Goal: Information Seeking & Learning: Compare options

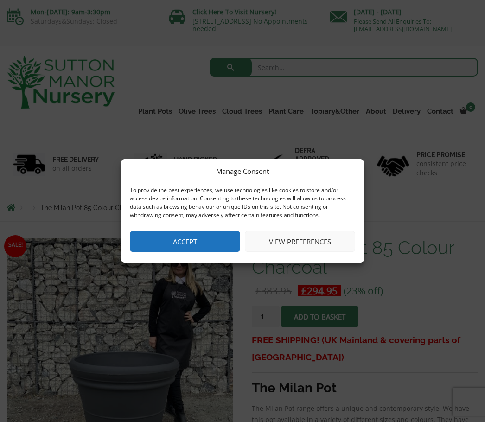
click at [189, 232] on button "Accept" at bounding box center [185, 241] width 110 height 21
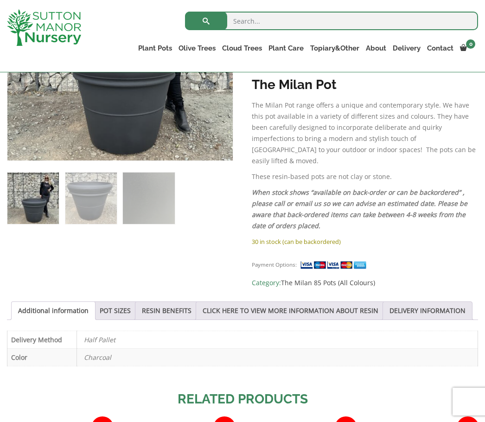
scroll to position [289, 0]
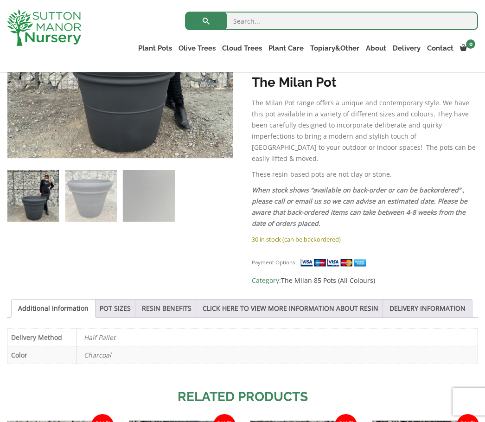
click at [126, 300] on link "POT SIZES" at bounding box center [115, 309] width 31 height 18
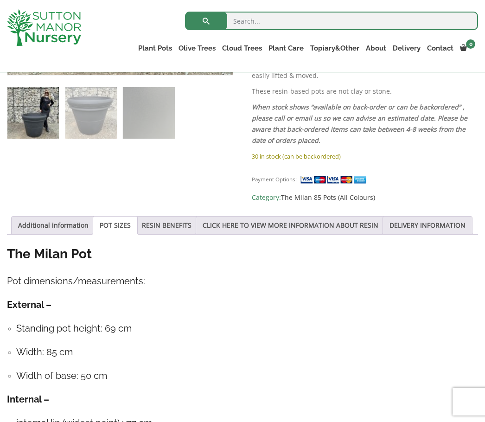
scroll to position [371, 0]
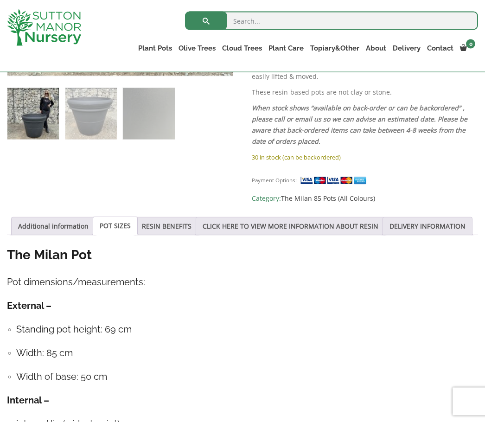
click at [182, 218] on link "RESIN BENEFITS" at bounding box center [167, 227] width 50 height 18
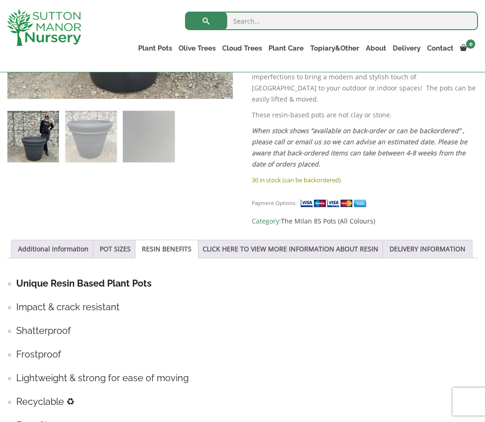
scroll to position [343, 0]
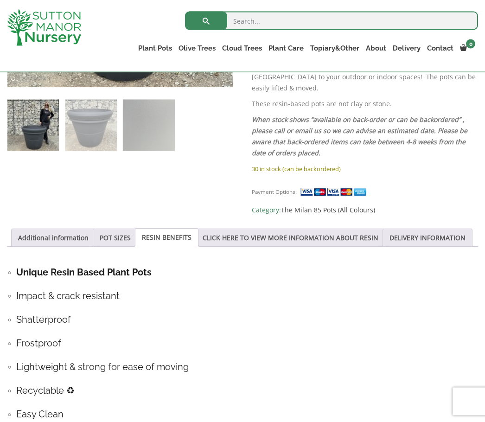
click at [301, 229] on link "CLICK HERE TO VIEW MORE INFORMATION ABOUT RESIN" at bounding box center [291, 238] width 176 height 18
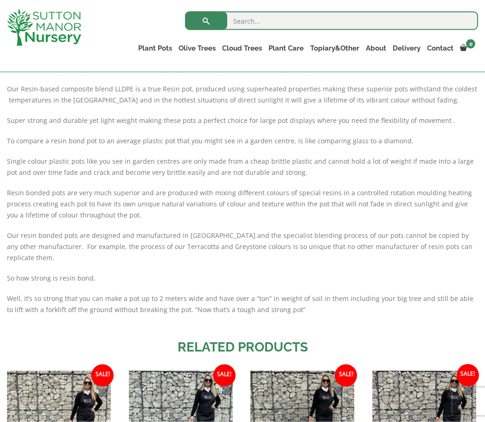
scroll to position [575, 0]
click at [0, 0] on link "The Atlantis Pots" at bounding box center [0, 0] width 0 height 0
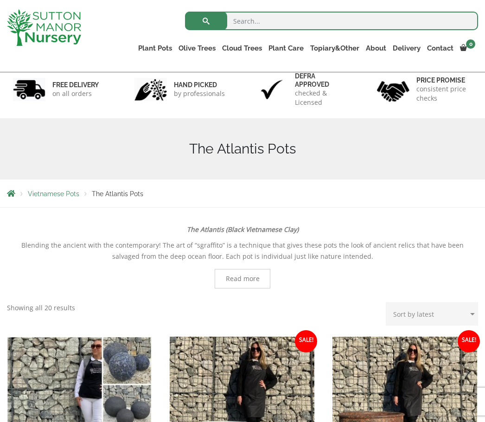
scroll to position [56, 0]
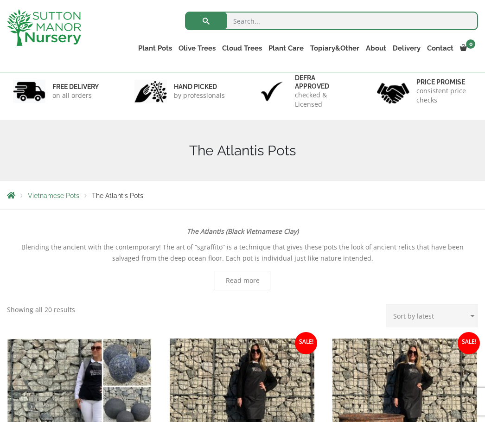
click at [0, 0] on link "The Old Stone Pots" at bounding box center [0, 0] width 0 height 0
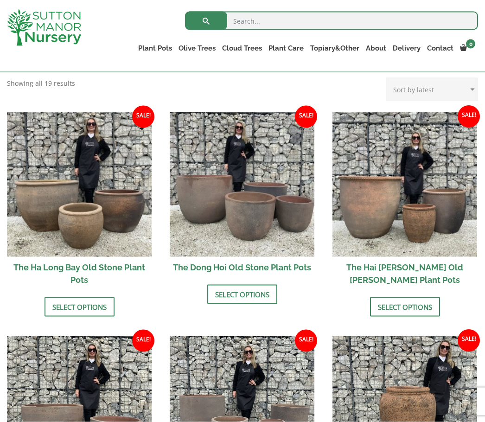
scroll to position [305, 0]
click at [416, 297] on link "Select options" at bounding box center [405, 306] width 70 height 19
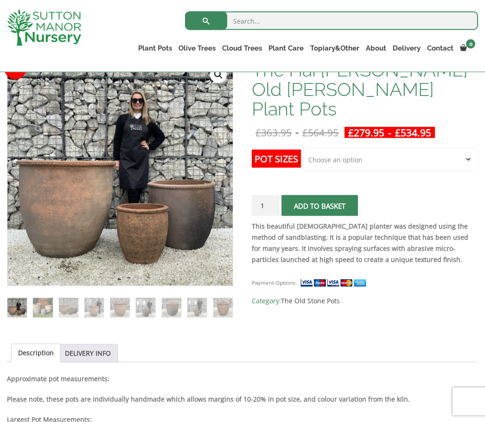
scroll to position [161, 0]
click at [0, 0] on link "Wabi-Sabi" at bounding box center [0, 0] width 0 height 0
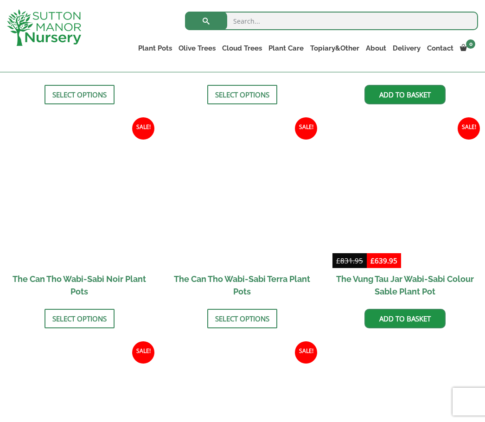
scroll to position [863, 0]
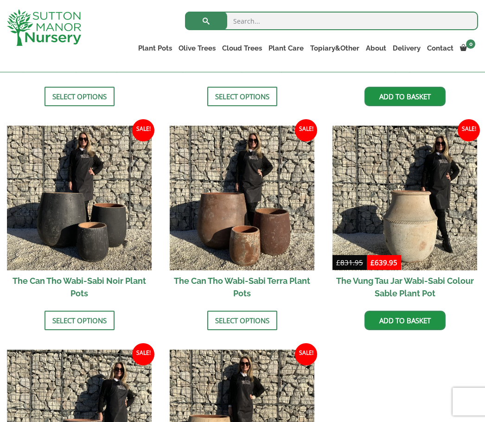
click at [0, 0] on link "Vietnamese Terracotta" at bounding box center [0, 0] width 0 height 0
click at [484, 349] on div "Vietnamese Pots The Iron Stone Pots The Old Stone Pots The Atlantis Pots Wabi-S…" at bounding box center [242, -1] width 485 height 1175
click at [0, 0] on link "The Iron Stone Pots" at bounding box center [0, 0] width 0 height 0
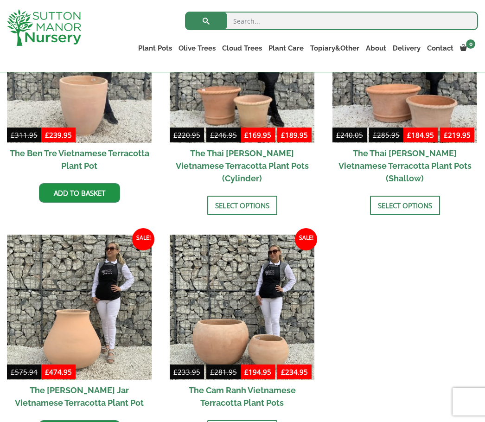
scroll to position [318, 0]
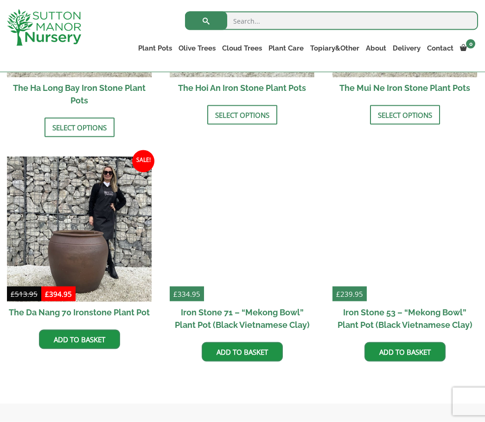
scroll to position [479, 0]
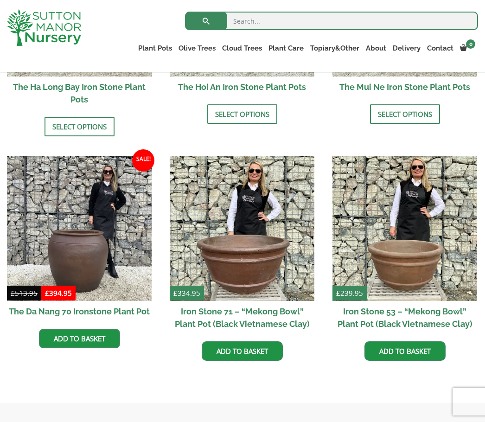
click at [484, 381] on div "Ironstone (Black Vietnamese Clay) Vietnamese artisan pottery is a tradition tha…" at bounding box center [242, 94] width 485 height 597
click at [485, 383] on html "0 No products in the basket. Plant Pots Resin Bonded Pots The Amalfi Pots The M…" at bounding box center [242, 193] width 485 height 1345
click at [484, 381] on div "Ironstone (Black Vietnamese Clay) Vietnamese artisan pottery is a tradition tha…" at bounding box center [242, 94] width 485 height 597
click at [83, 250] on img at bounding box center [79, 228] width 145 height 145
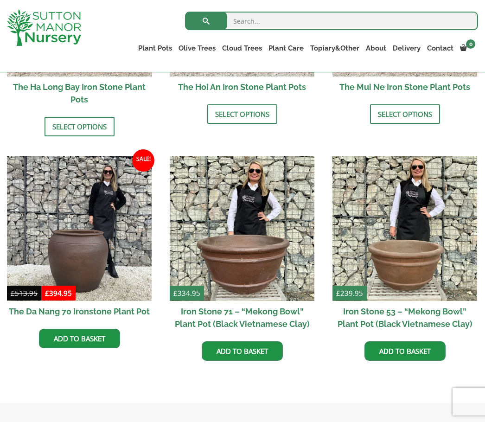
scroll to position [511, 0]
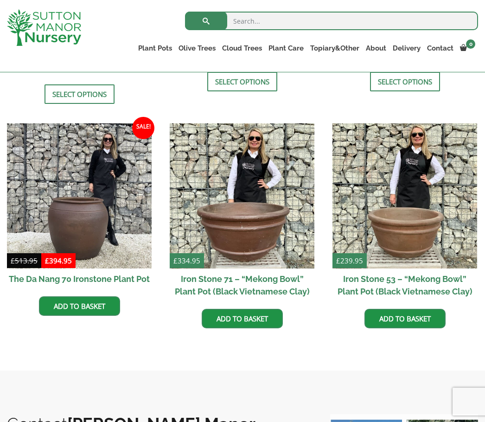
click at [0, 0] on link "Fibre Clay Pots" at bounding box center [0, 0] width 0 height 0
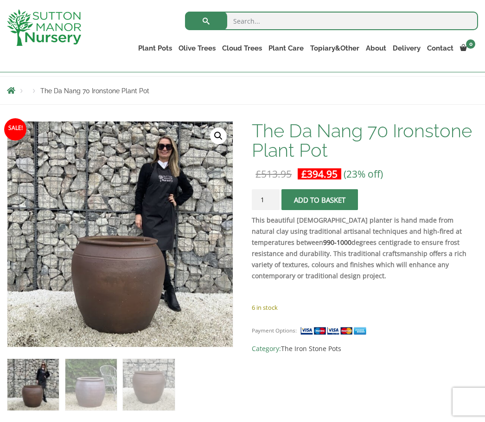
scroll to position [100, 0]
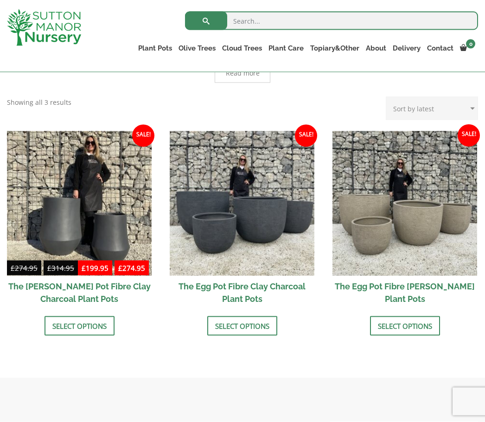
scroll to position [248, 0]
click at [76, 211] on img at bounding box center [79, 203] width 145 height 145
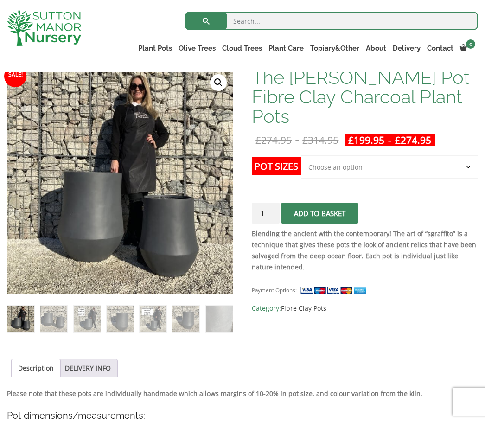
scroll to position [153, 0]
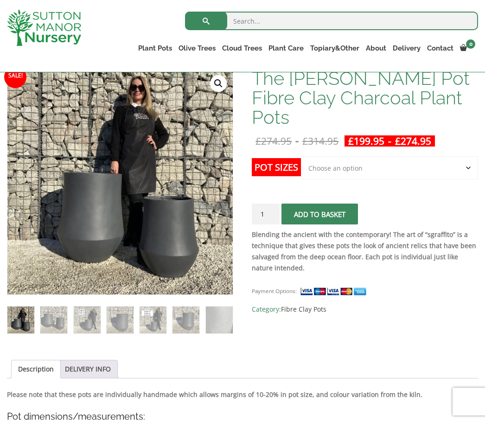
click at [0, 0] on link "Glazed Pots" at bounding box center [0, 0] width 0 height 0
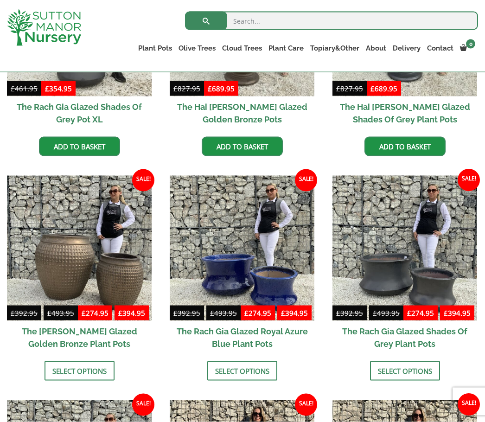
scroll to position [365, 0]
click at [0, 0] on link "Vietnamese Pots" at bounding box center [0, 0] width 0 height 0
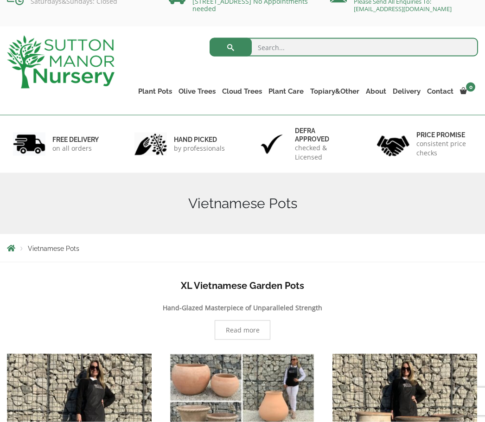
scroll to position [20, 0]
click at [0, 0] on link "The Amalfi Pots" at bounding box center [0, 0] width 0 height 0
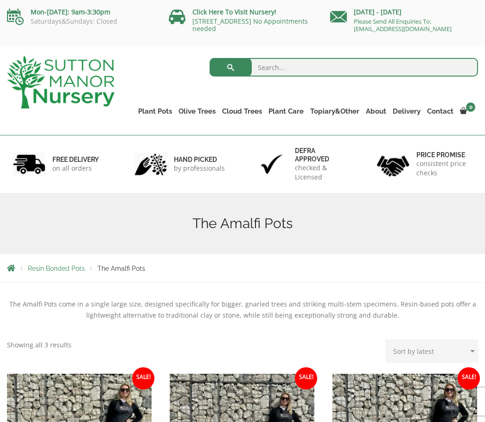
click at [0, 0] on link "The Milan Pots" at bounding box center [0, 0] width 0 height 0
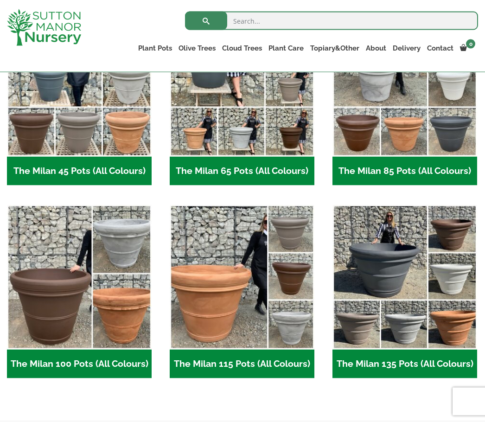
scroll to position [311, 0]
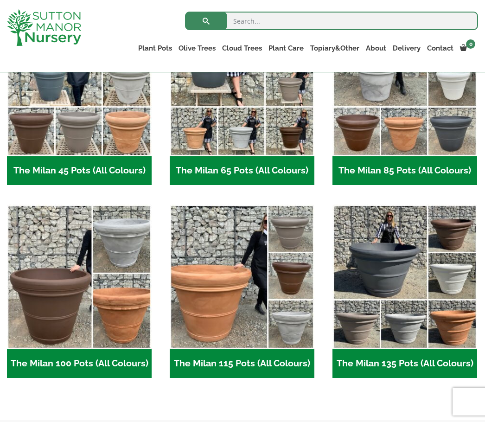
click at [64, 300] on img "Visit product category The Milan 100 Pots (All Colours)" at bounding box center [79, 277] width 145 height 145
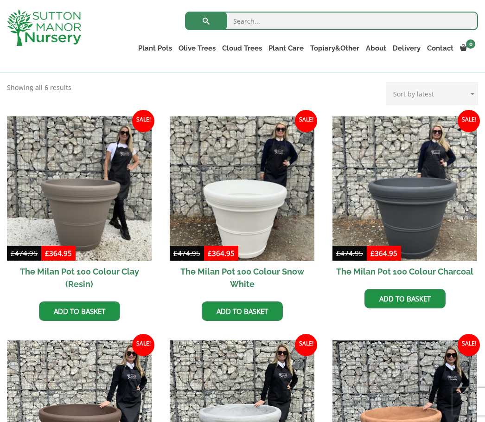
scroll to position [202, 0]
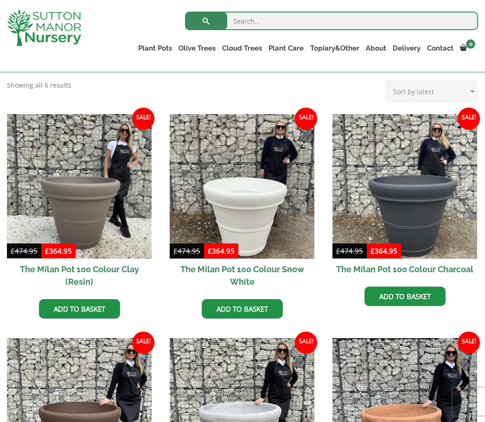
click at [258, 241] on img at bounding box center [242, 186] width 145 height 145
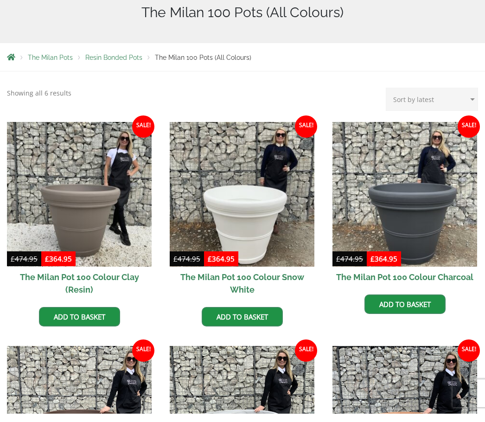
scroll to position [235, 0]
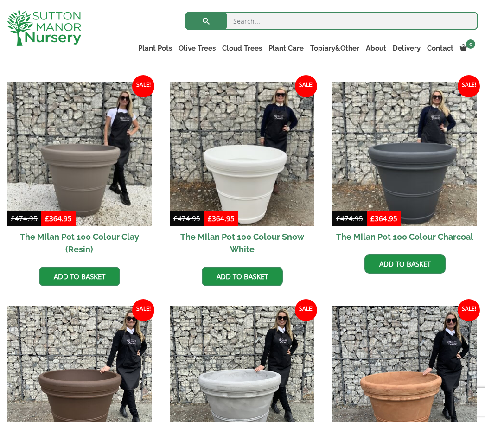
click at [0, 0] on link "The Capri Pots" at bounding box center [0, 0] width 0 height 0
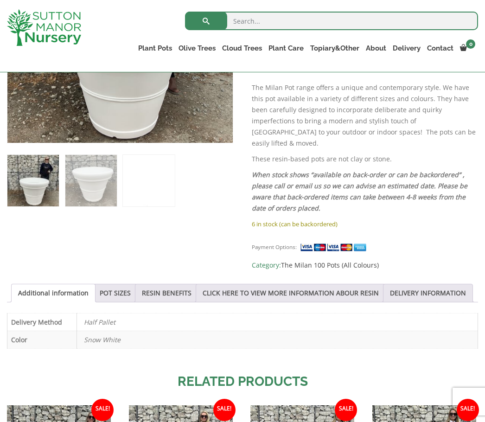
scroll to position [306, 0]
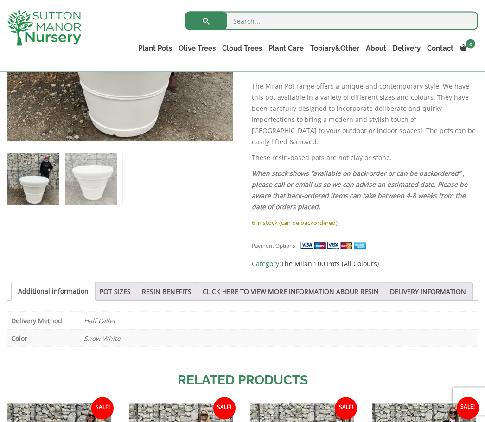
click at [126, 283] on link "POT SIZES" at bounding box center [115, 292] width 31 height 18
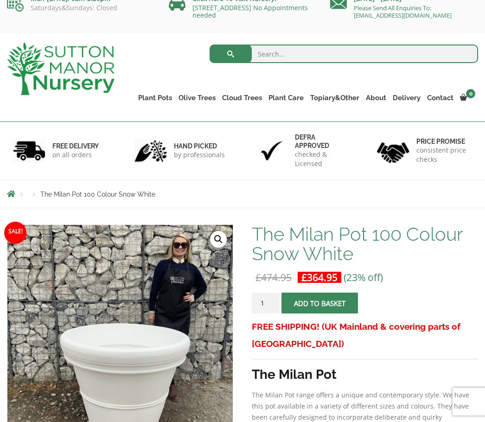
scroll to position [0, 0]
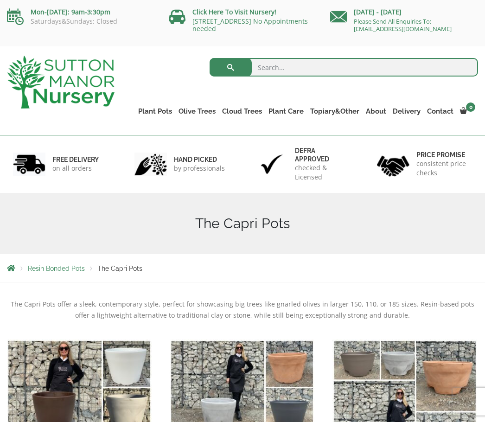
click at [0, 0] on link "The Brunello Pots" at bounding box center [0, 0] width 0 height 0
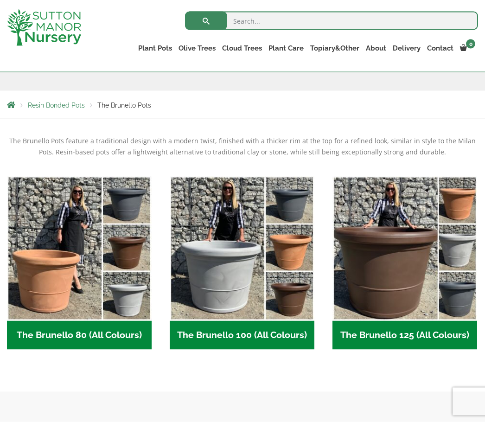
scroll to position [148, 0]
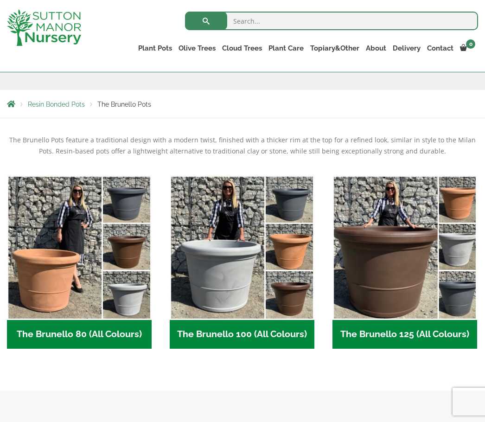
click at [236, 270] on img "Visit product category The Brunello 100 (All Colours)" at bounding box center [242, 247] width 145 height 145
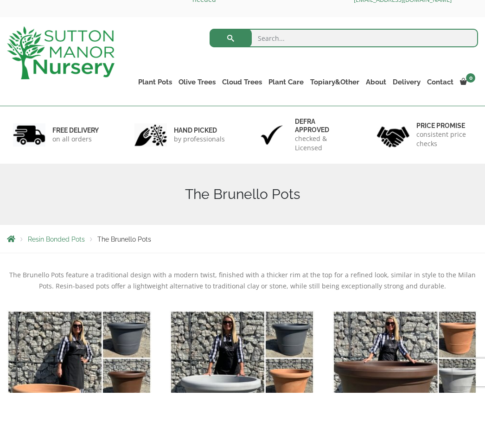
scroll to position [30, 0]
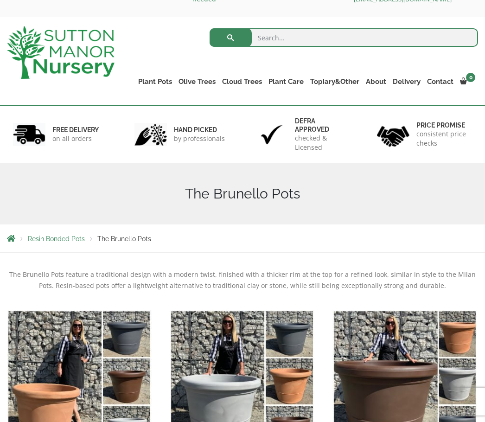
click at [0, 0] on link "The Rome Bowl" at bounding box center [0, 0] width 0 height 0
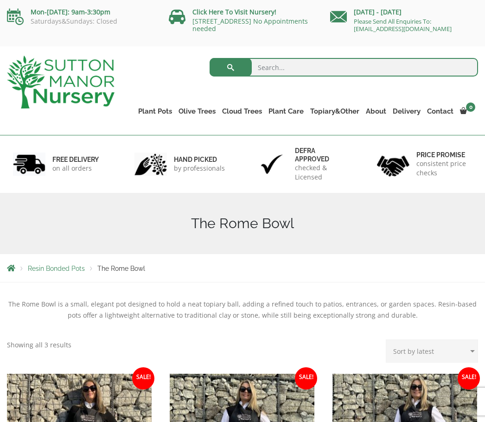
click at [0, 0] on link "The Olive Jar" at bounding box center [0, 0] width 0 height 0
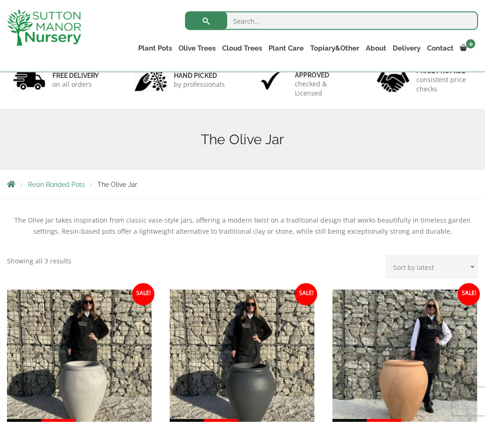
scroll to position [68, 0]
click at [0, 0] on link "The Sicilian Pots" at bounding box center [0, 0] width 0 height 0
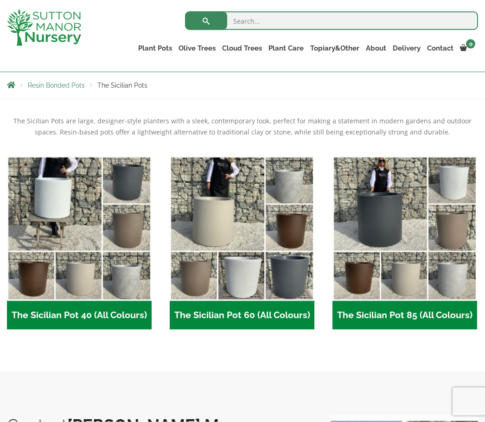
scroll to position [166, 0]
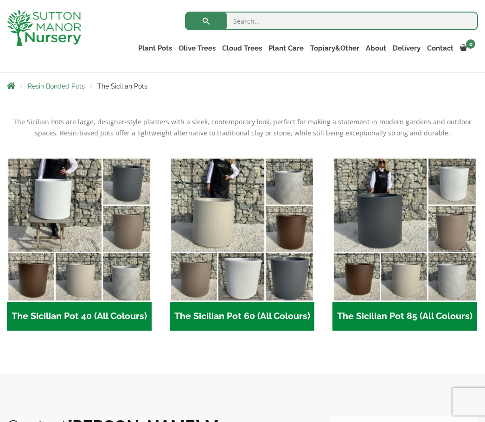
click at [228, 226] on img "Visit product category The Sicilian Pot 60 (All Colours)" at bounding box center [242, 229] width 145 height 145
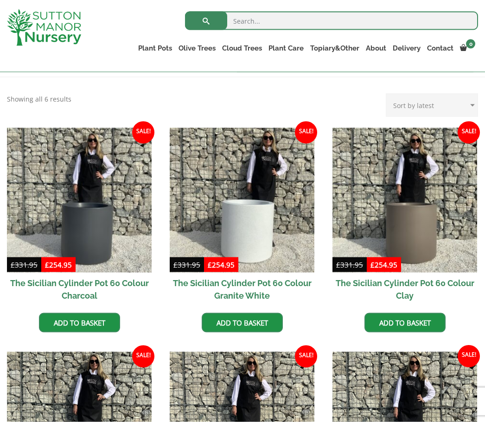
scroll to position [189, 0]
click at [252, 230] on img at bounding box center [242, 200] width 145 height 145
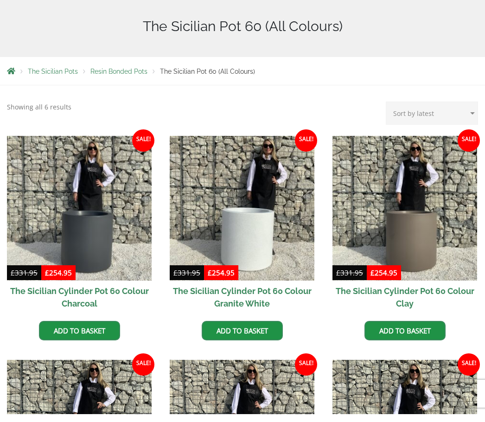
scroll to position [221, 0]
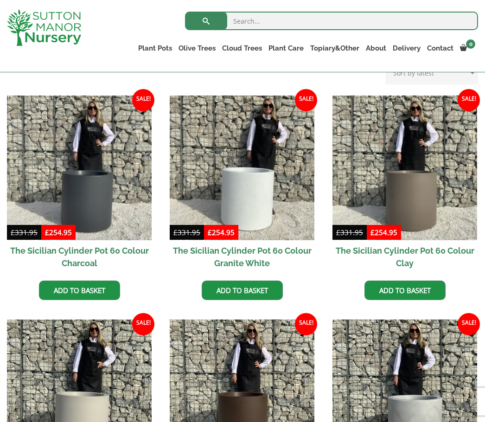
click at [0, 0] on link "The Mediterranean Pots" at bounding box center [0, 0] width 0 height 0
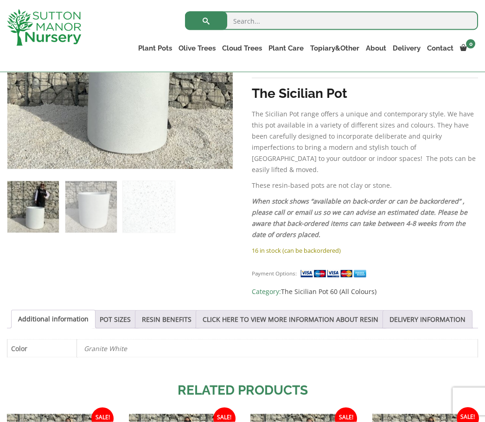
scroll to position [279, 0]
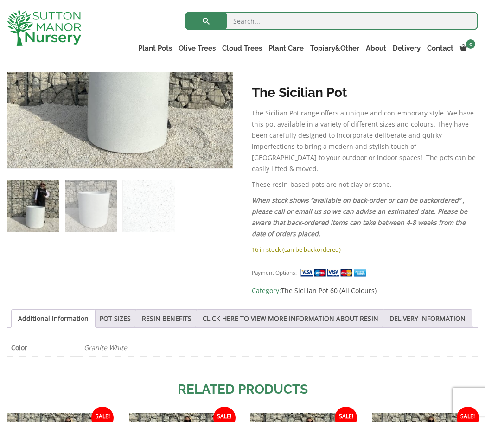
click at [131, 310] on link "POT SIZES" at bounding box center [115, 319] width 31 height 18
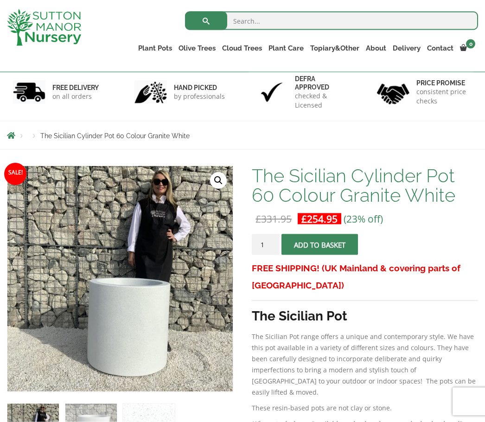
scroll to position [49, 0]
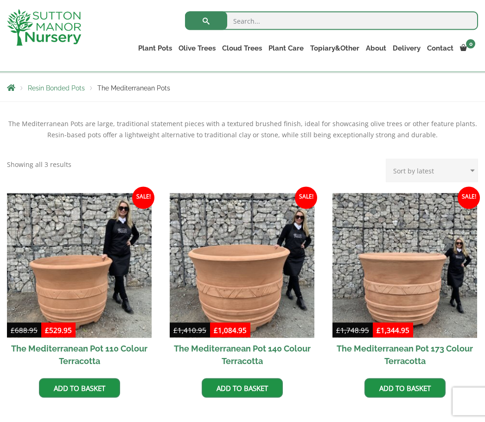
scroll to position [164, 0]
click at [0, 0] on link "The San Marino Pots" at bounding box center [0, 0] width 0 height 0
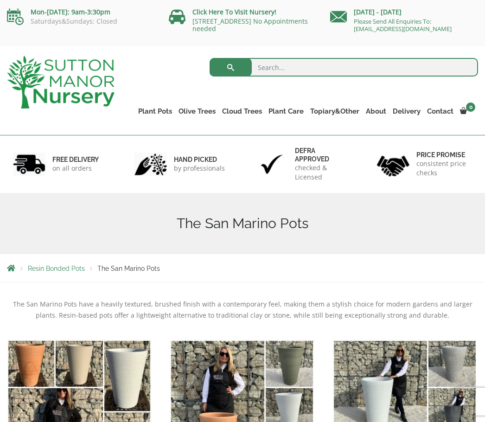
click at [0, 0] on link "The Como Cube Pots 45 (All Colours)" at bounding box center [0, 0] width 0 height 0
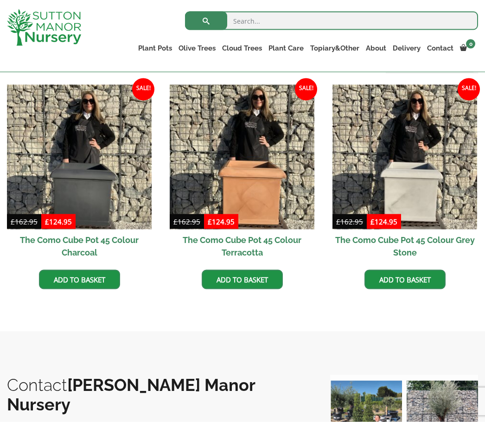
scroll to position [273, 0]
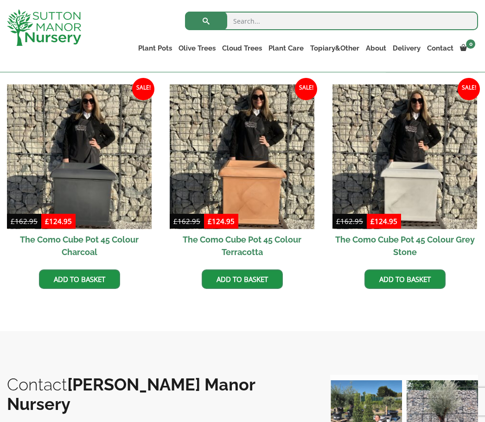
click at [0, 0] on link "The Olive Jar" at bounding box center [0, 0] width 0 height 0
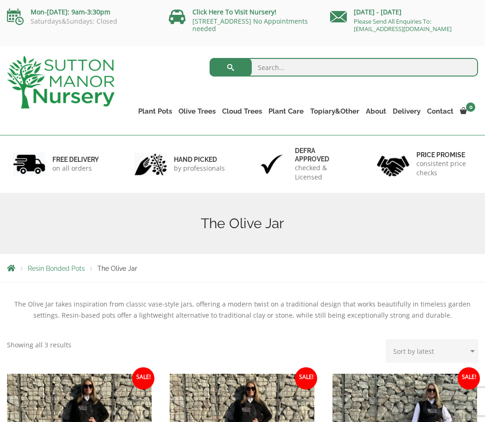
click at [0, 0] on link "The Tuscany Fruit Pots" at bounding box center [0, 0] width 0 height 0
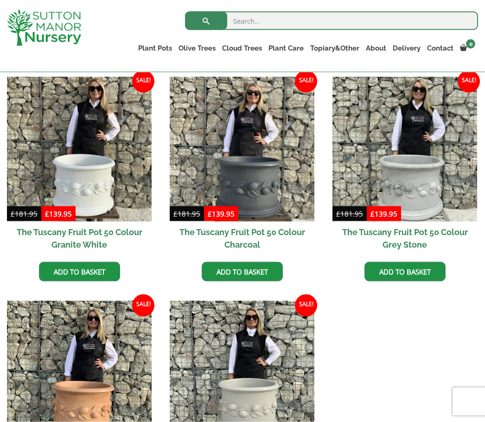
scroll to position [281, 0]
click at [257, 392] on img at bounding box center [242, 373] width 145 height 145
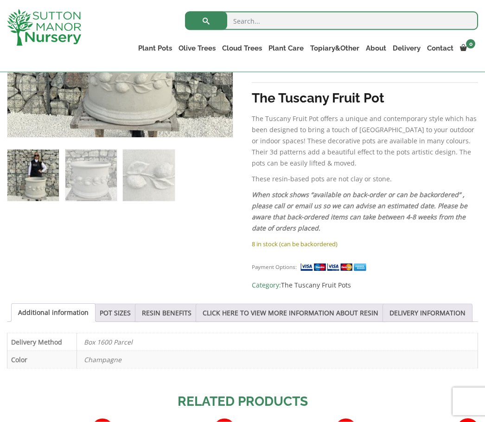
scroll to position [457, 0]
click at [130, 313] on link "POT SIZES" at bounding box center [115, 313] width 31 height 18
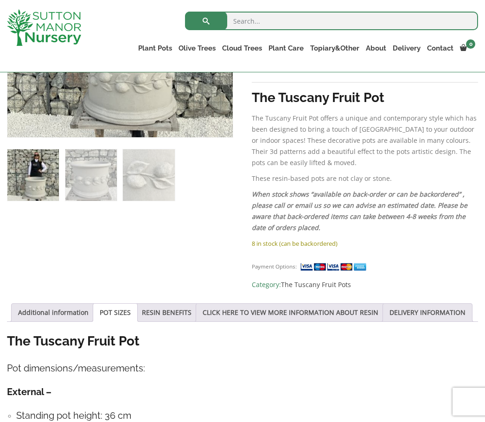
click at [0, 0] on link "The Pompei Pots" at bounding box center [0, 0] width 0 height 0
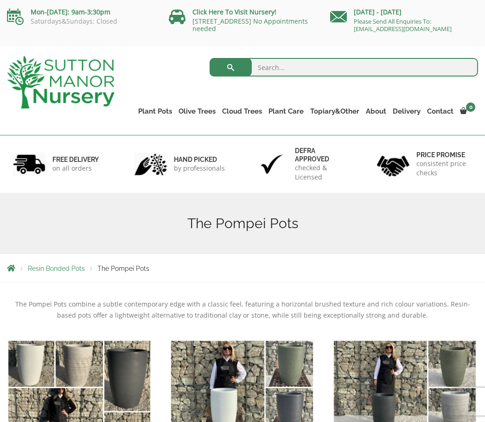
scroll to position [1, 0]
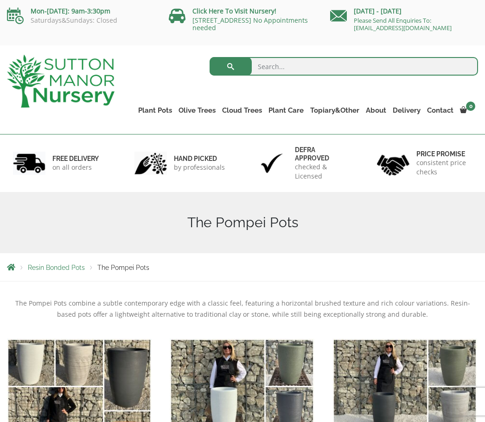
click at [159, 102] on ul "Plant Pots Resin Bonded Pots The Amalfi Pots The Milan Pots The Capri Pots The …" at bounding box center [306, 104] width 343 height 42
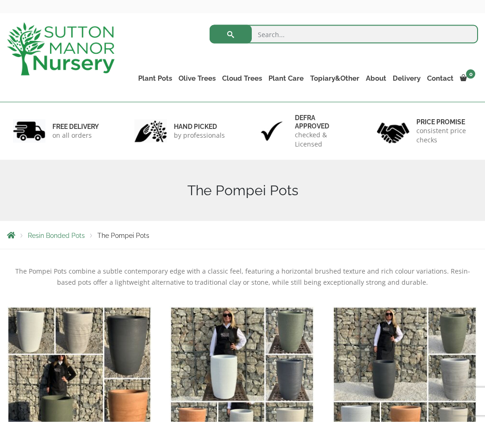
scroll to position [31, 0]
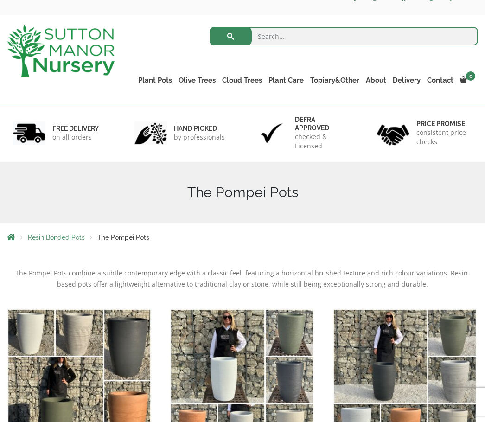
click at [157, 78] on link "Plant Pots" at bounding box center [155, 80] width 40 height 13
click at [0, 0] on link "The Como Rectangle 90 (Colours)" at bounding box center [0, 0] width 0 height 0
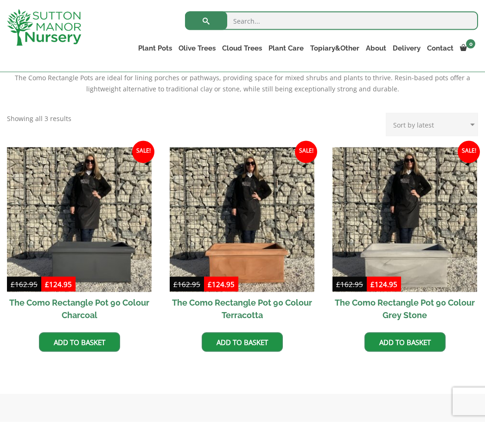
scroll to position [210, 0]
click at [0, 0] on link "The Alfresco Pots" at bounding box center [0, 0] width 0 height 0
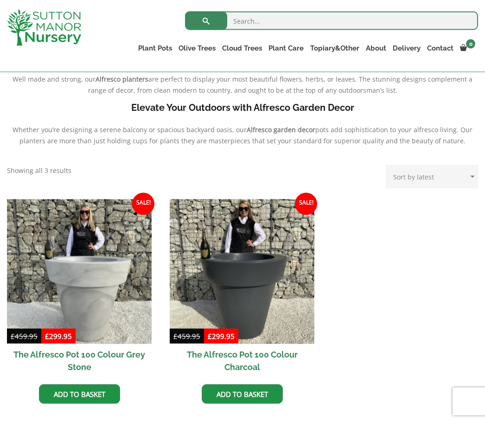
scroll to position [294, 0]
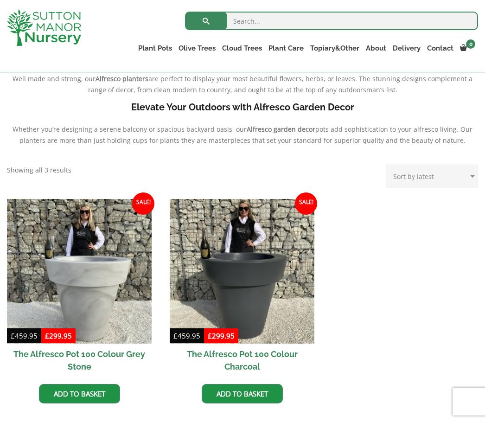
click at [94, 286] on img at bounding box center [79, 271] width 145 height 145
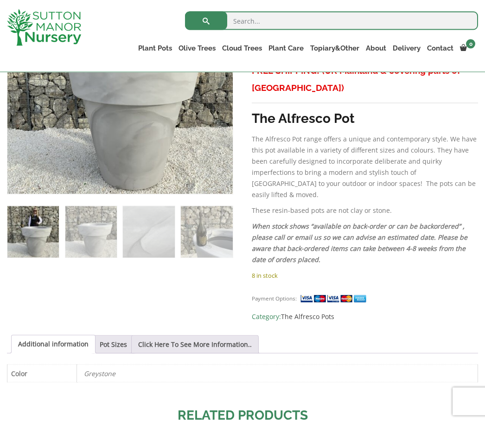
scroll to position [253, 0]
click at [127, 335] on link "Pot Sizes" at bounding box center [113, 344] width 27 height 18
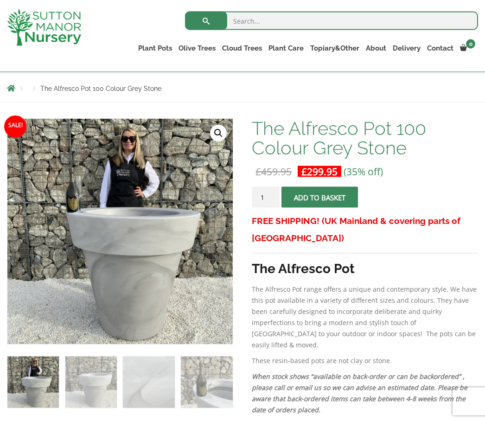
scroll to position [103, 0]
click at [0, 0] on link "The Pisa Pot 80 (All Colours)" at bounding box center [0, 0] width 0 height 0
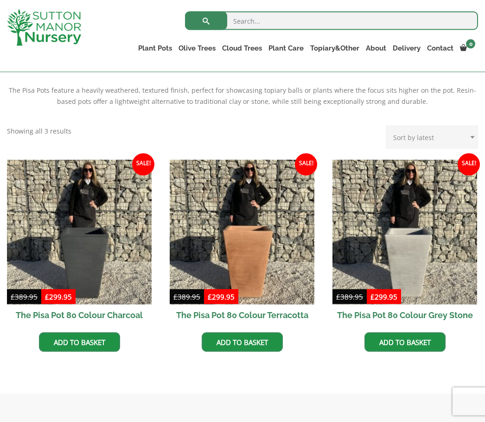
scroll to position [198, 0]
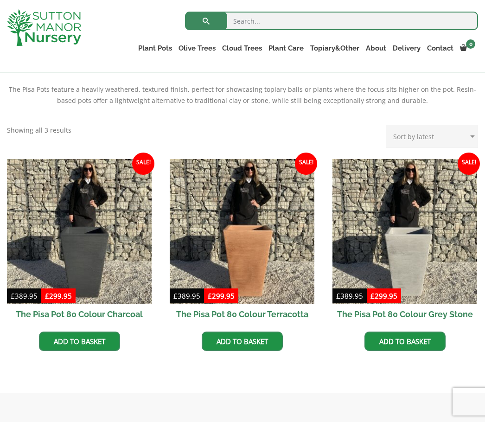
click at [0, 0] on link "Rolled Rim Classico" at bounding box center [0, 0] width 0 height 0
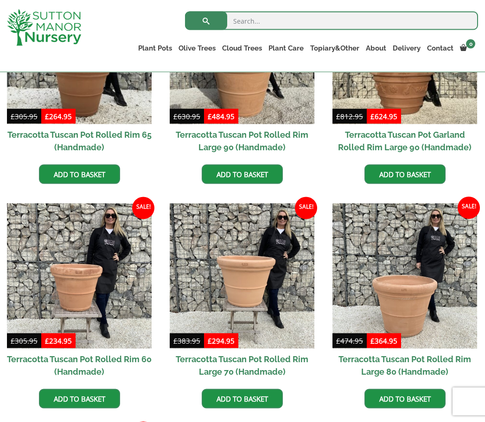
scroll to position [520, 0]
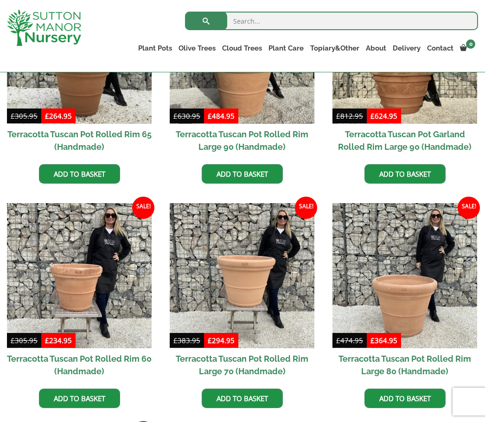
click at [417, 295] on img at bounding box center [405, 275] width 145 height 145
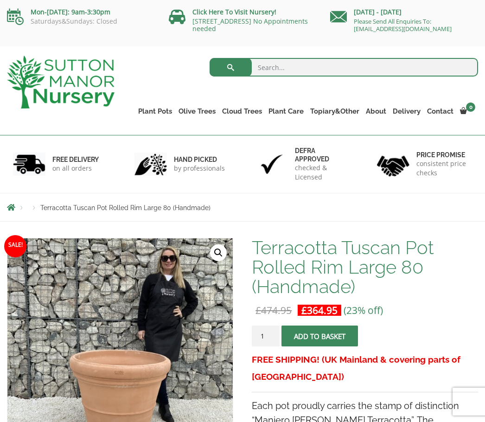
click at [0, 0] on link "The Atlantis Pots" at bounding box center [0, 0] width 0 height 0
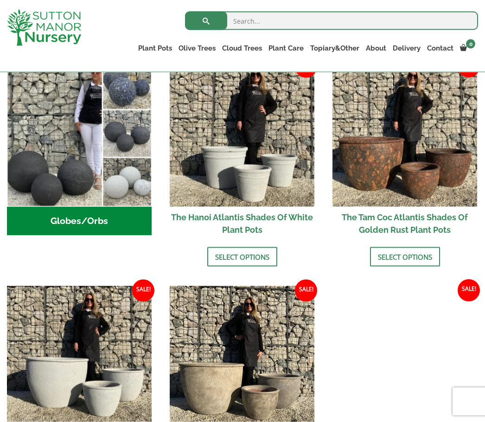
scroll to position [333, 0]
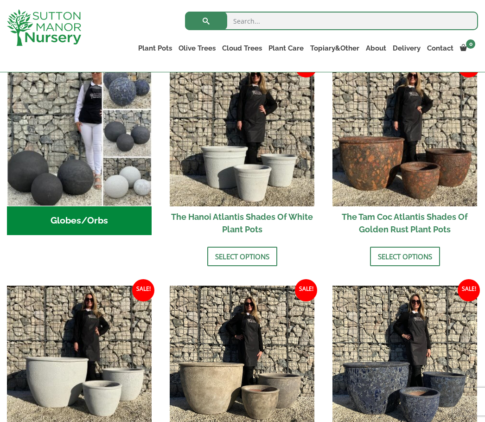
click at [0, 0] on link "The Old Stone Pots" at bounding box center [0, 0] width 0 height 0
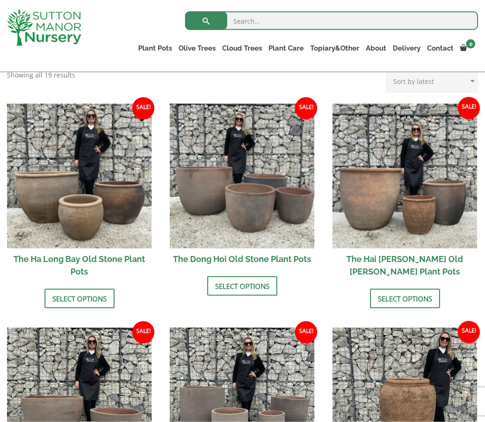
scroll to position [314, 0]
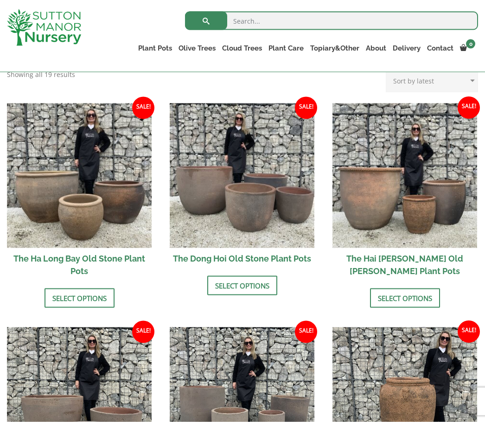
click at [205, 166] on img at bounding box center [242, 175] width 145 height 145
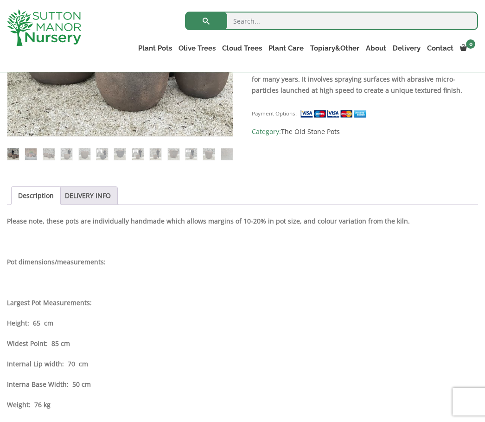
scroll to position [312, 0]
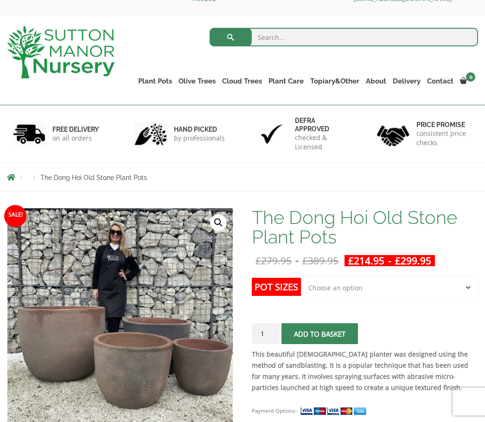
scroll to position [28, 0]
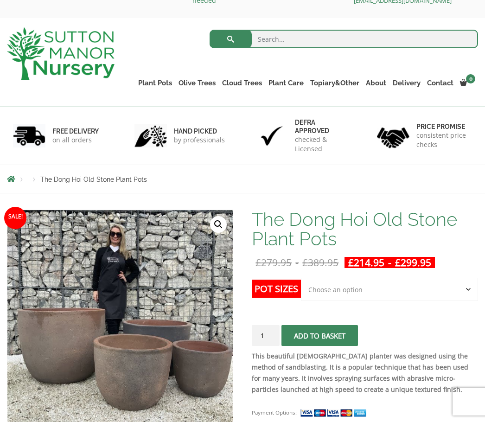
click at [164, 80] on link "Plant Pots" at bounding box center [155, 83] width 40 height 13
click at [0, 0] on link "Wabi-Sabi" at bounding box center [0, 0] width 0 height 0
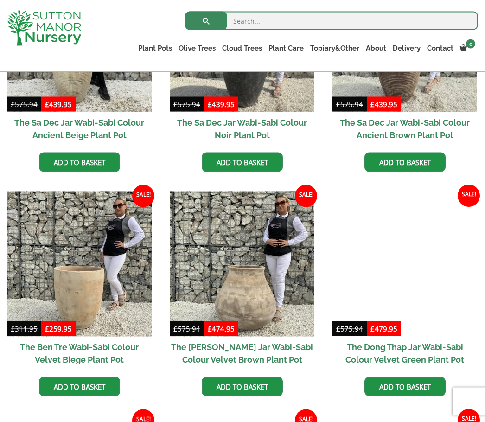
scroll to position [350, 0]
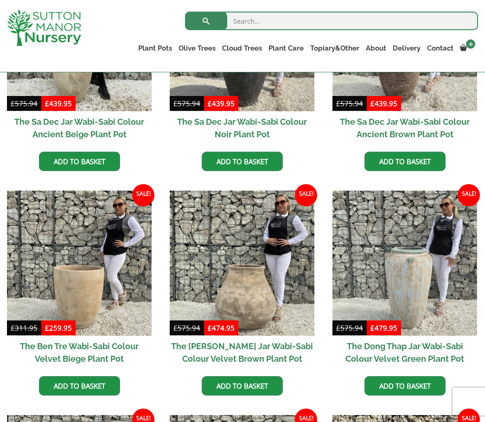
click at [84, 272] on img at bounding box center [79, 263] width 145 height 145
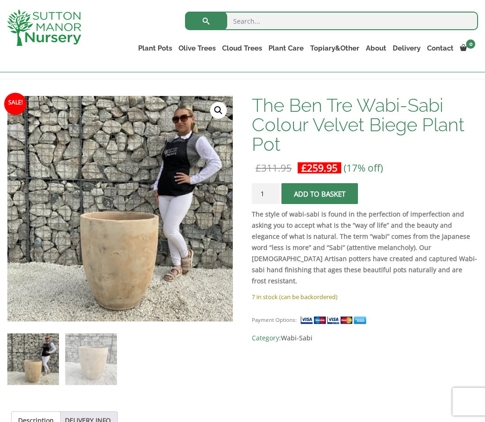
scroll to position [125, 0]
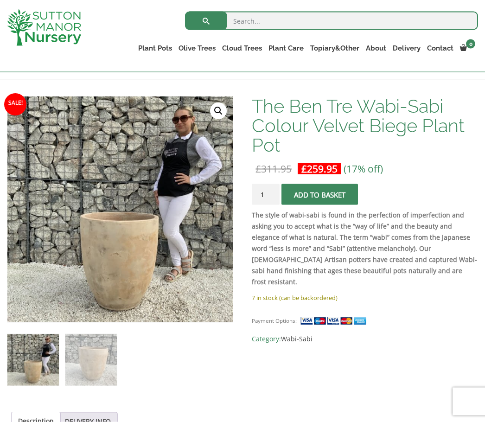
click at [0, 0] on link "The Iron Stone Pots" at bounding box center [0, 0] width 0 height 0
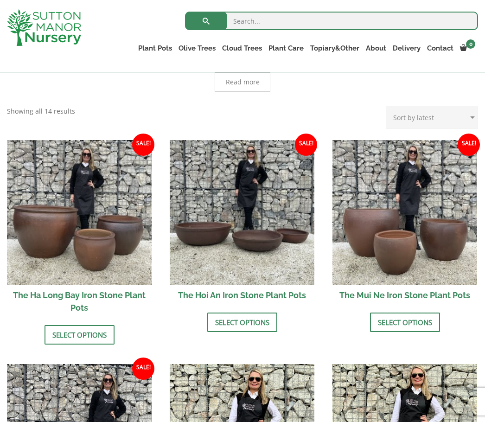
scroll to position [270, 0]
